Goal: Transaction & Acquisition: Download file/media

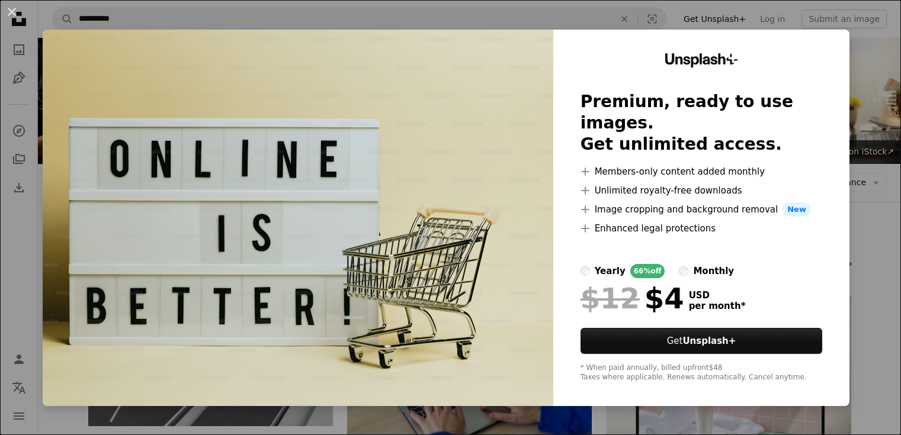
scroll to position [569, 0]
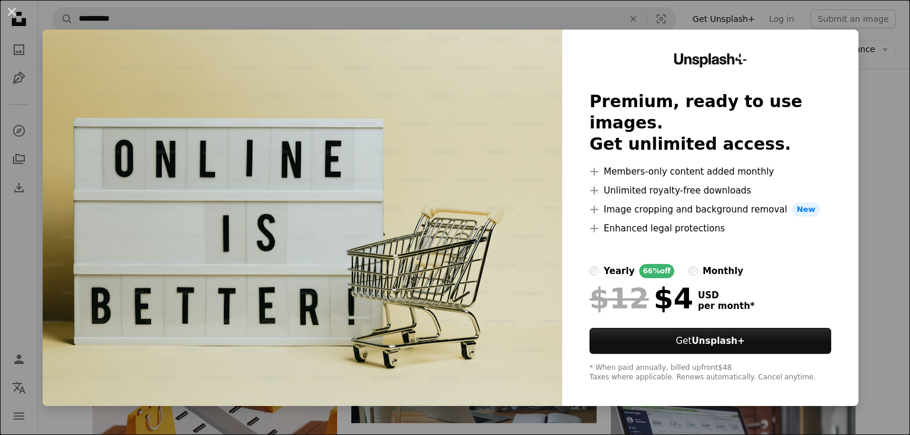
click at [859, 67] on div "An X shape Unsplash+ Premium, ready to use images. Get unlimited access. A plus…" at bounding box center [455, 217] width 910 height 435
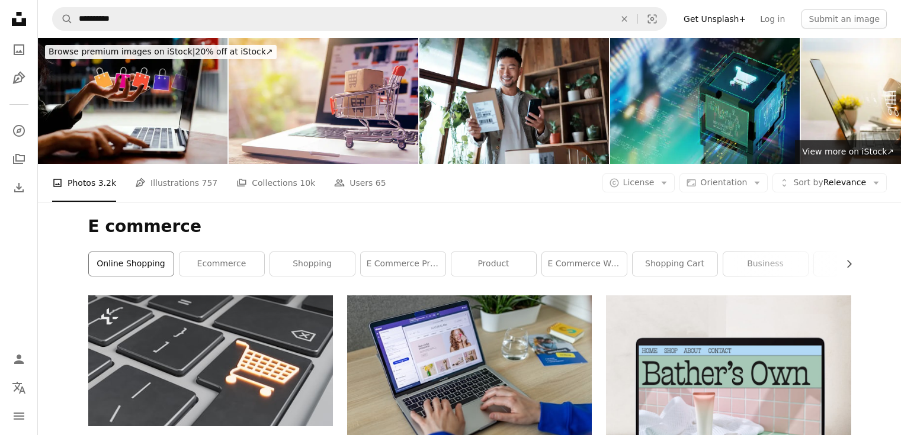
click at [129, 263] on link "online shopping" at bounding box center [131, 264] width 85 height 24
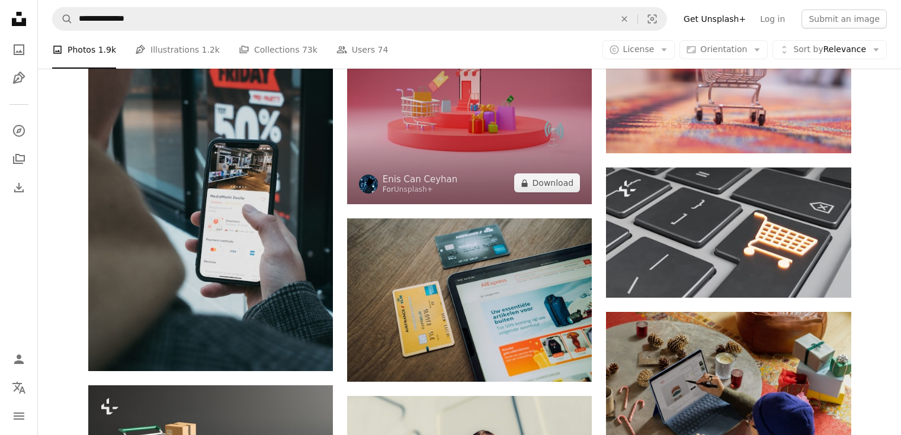
scroll to position [711, 0]
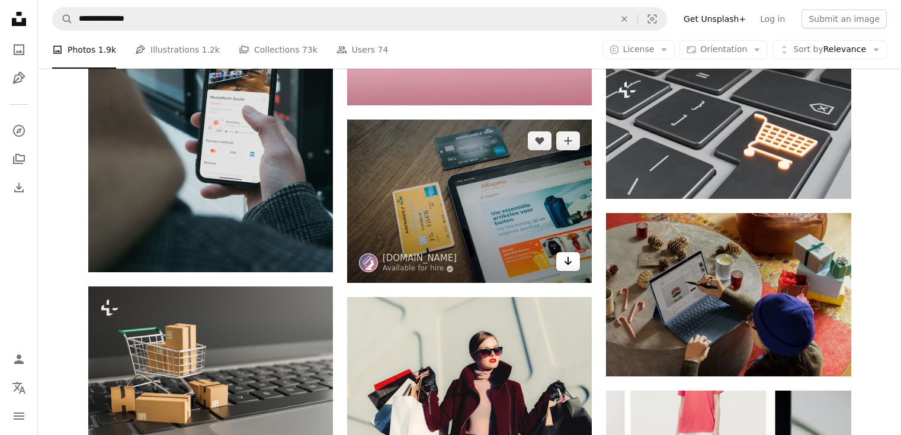
click at [566, 258] on icon "Arrow pointing down" at bounding box center [567, 261] width 9 height 14
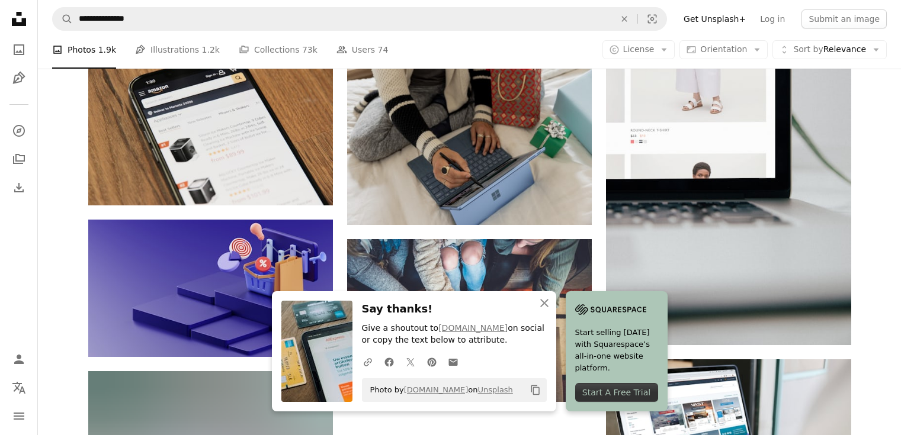
scroll to position [1208, 0]
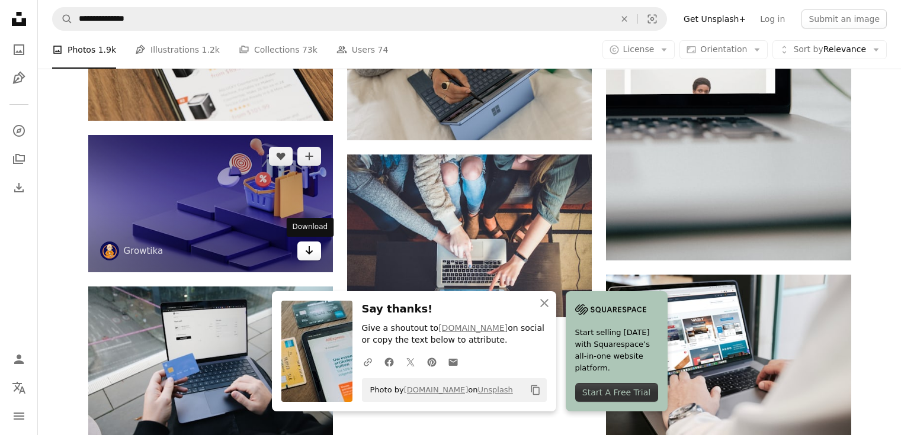
click at [317, 253] on link "Arrow pointing down" at bounding box center [309, 251] width 24 height 19
